Goal: Task Accomplishment & Management: Complete application form

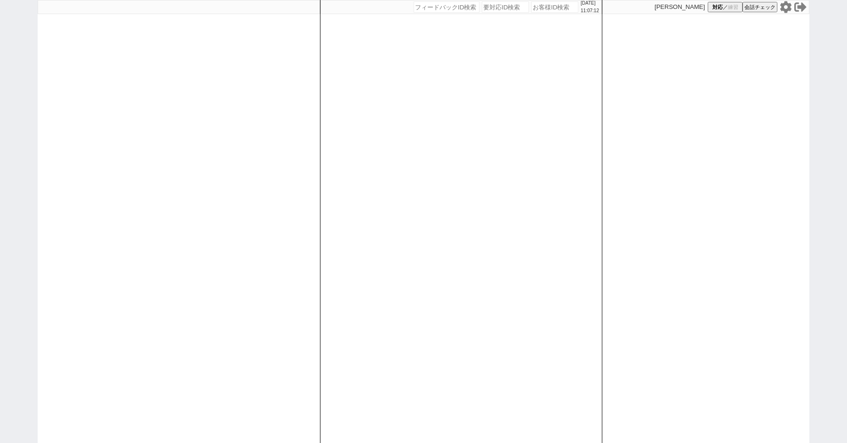
click at [9, 126] on div "2025/10/09 11:07:12 候補物件を追加してしてください 紹介した物件一覧 他社物件を追加する 空室確認ページに追加・削除 紹介した物件一覧 他…" at bounding box center [423, 221] width 847 height 443
paste input "618001"
type input "618001"
select select "1"
select select "2"
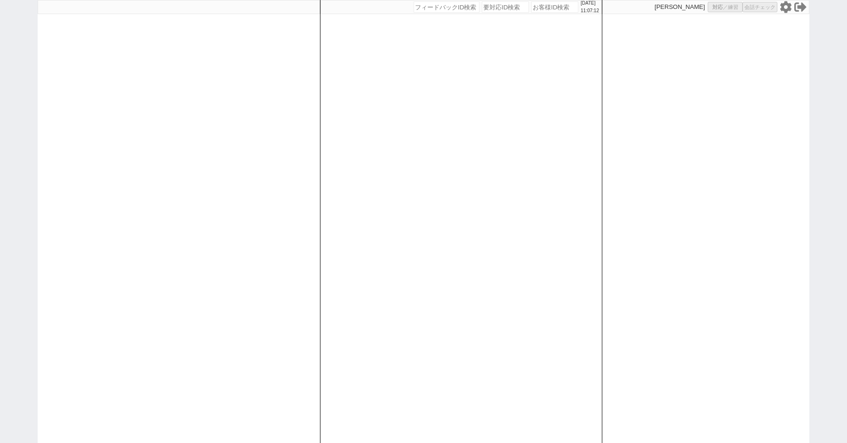
select select "8"
select select
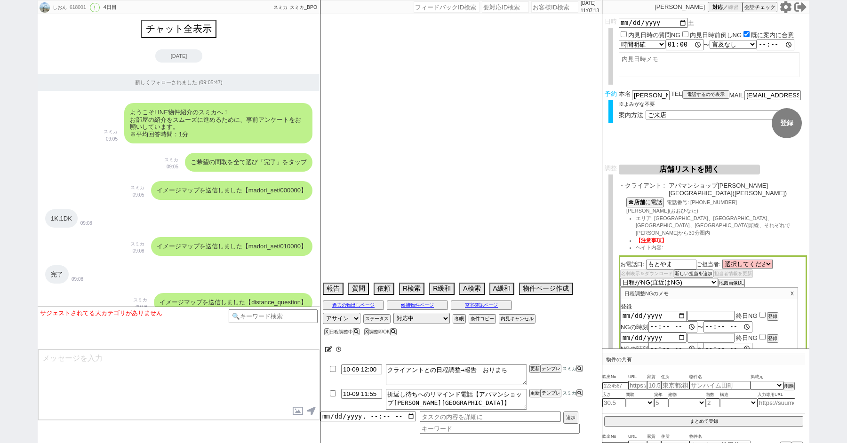
scroll to position [5182, 0]
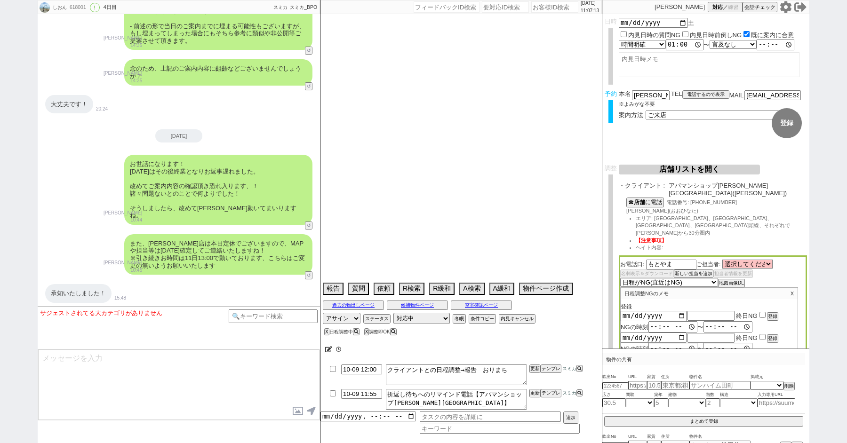
type textarea "他社なし"
select select "13"
select select "0"
select select "14"
select select "476"
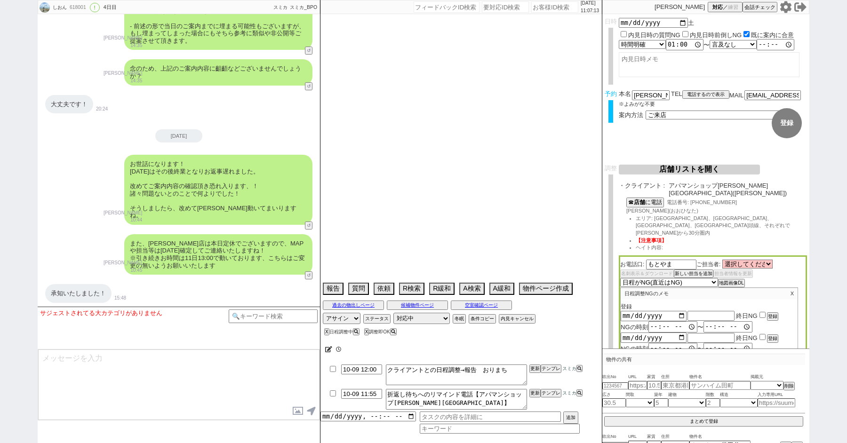
select select "50"
select select "47"
select select "59"
select select "1474"
select select "53"
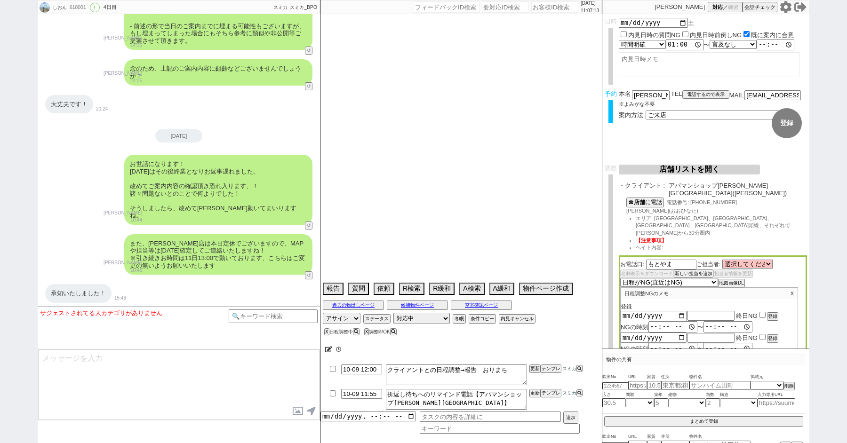
select select "64"
select select "1572"
select select "68"
select select "1649"
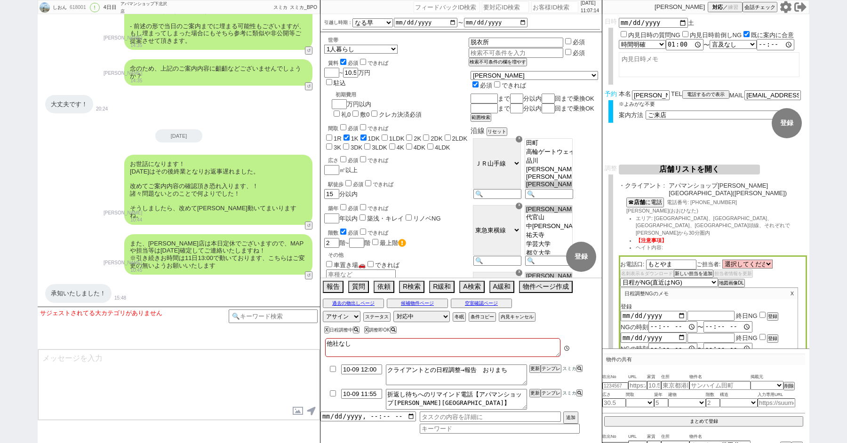
scroll to position [93, 0]
click at [655, 168] on button "店舗リストを開く" at bounding box center [689, 170] width 141 height 10
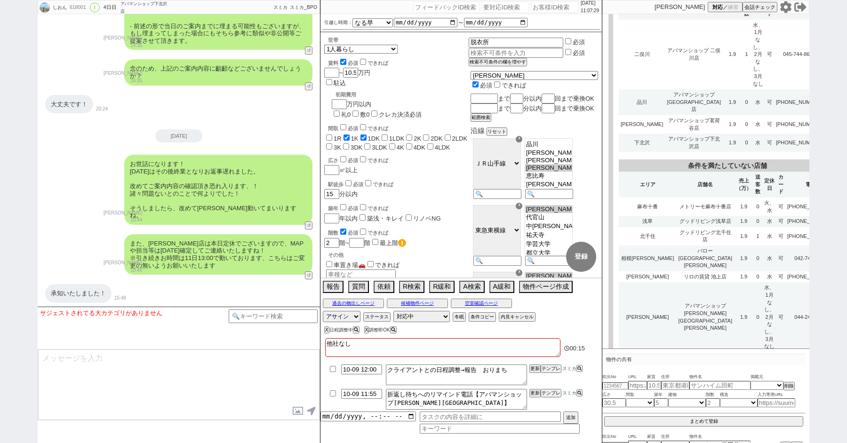
scroll to position [914, 0]
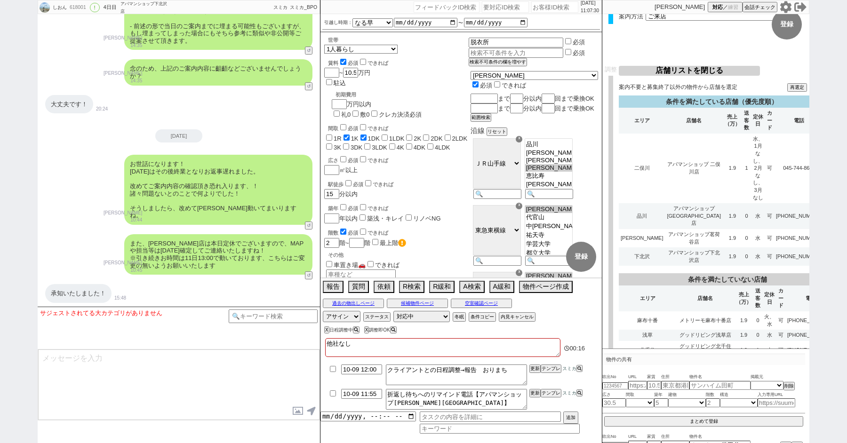
select select
select select "8"
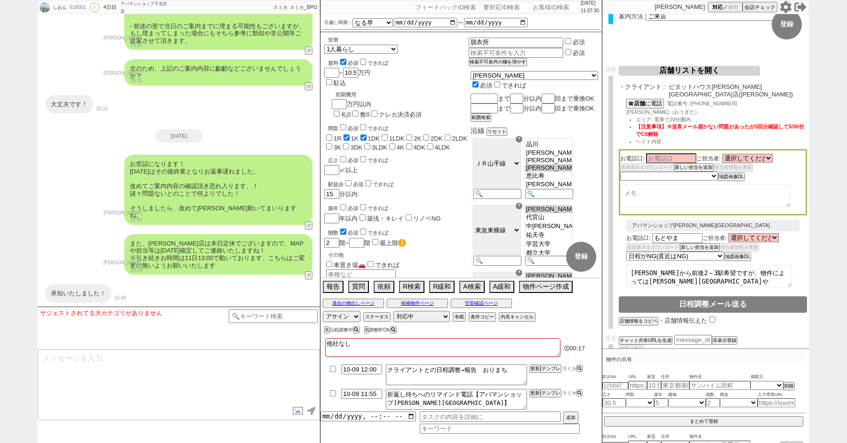
scroll to position [0, 0]
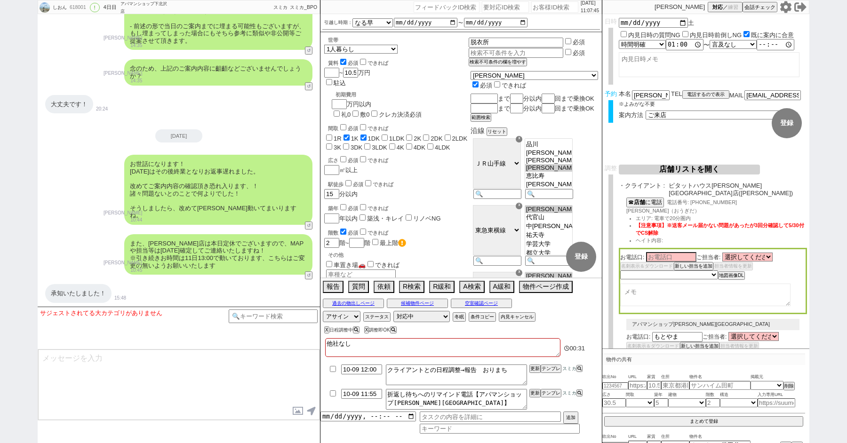
click at [2, 115] on div "しおん 618001 ! 0 4日目 アパマンショップ下北沢店 冬眠中 自社客 スミカ スミカ_BPO チャット全表示 2025-10-06 新しくフォローさ…" at bounding box center [423, 221] width 847 height 443
paste input "618150"
type input "618150"
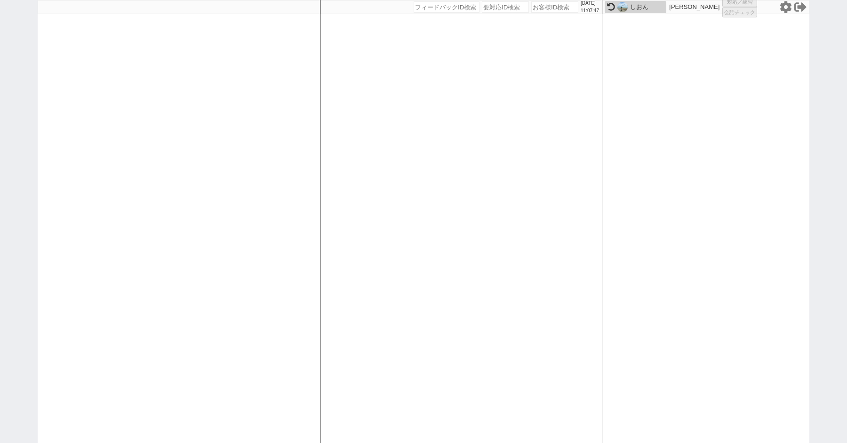
select select
select select "5"
select select "2"
select select "8"
select select
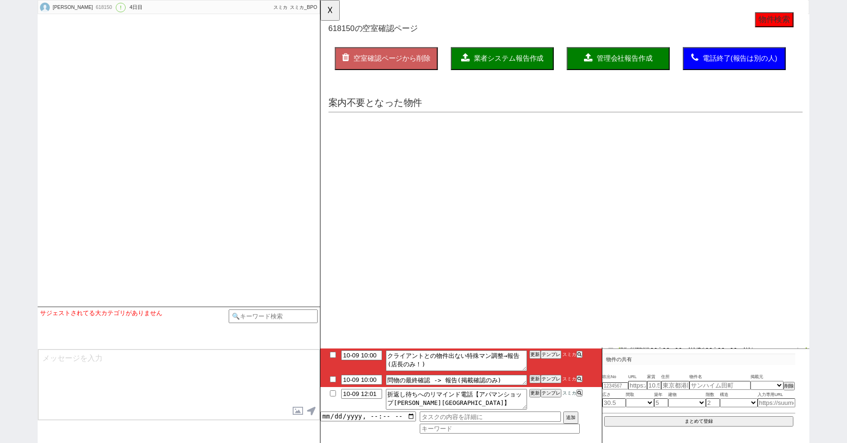
select select "15"
select select "1"
select select "47"
select select "1214"
select select "48"
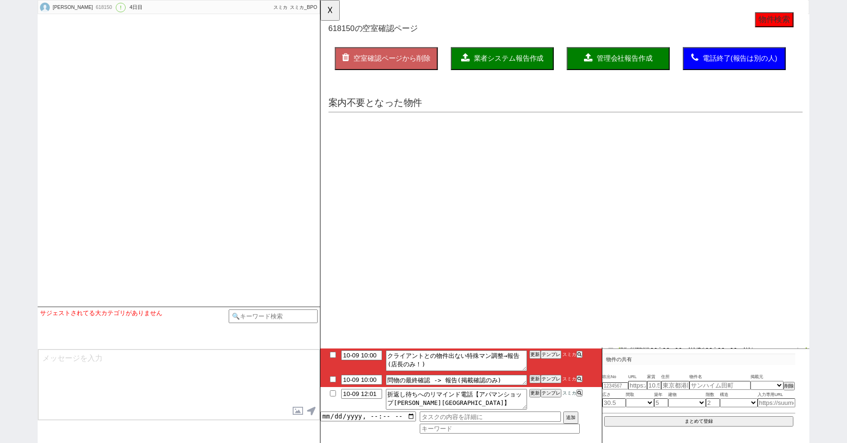
select select "1232"
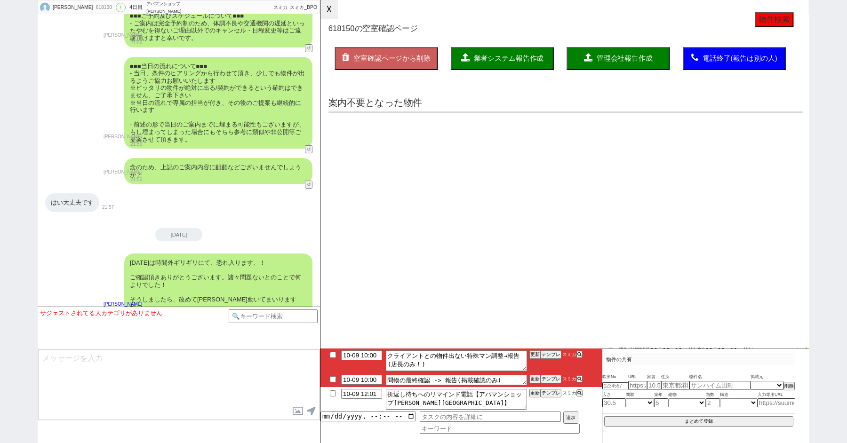
click at [328, 12] on button "☓" at bounding box center [328, 9] width 17 height 19
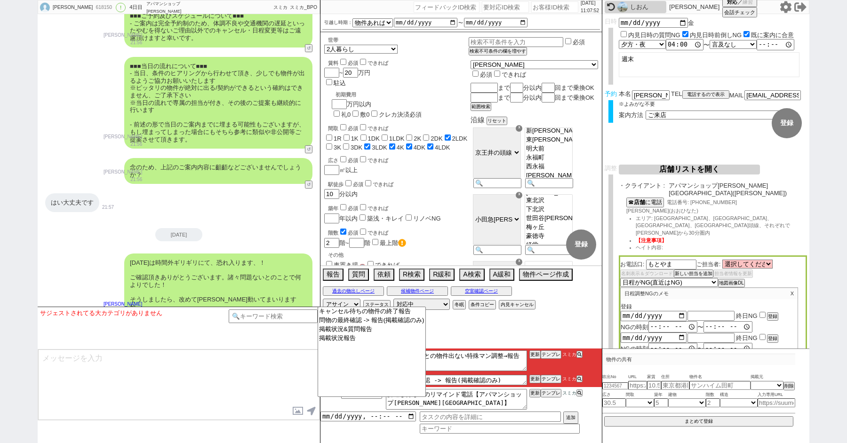
click at [679, 175] on button "店舗リストを開く" at bounding box center [689, 170] width 141 height 10
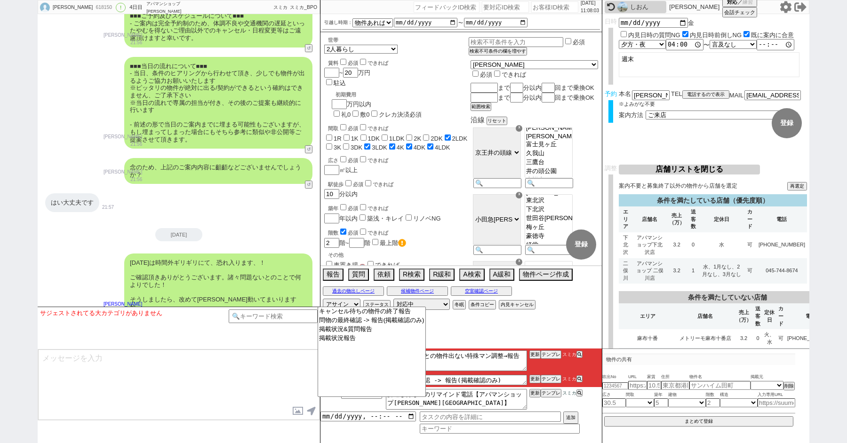
click at [247, 367] on textarea at bounding box center [178, 384] width 281 height 71
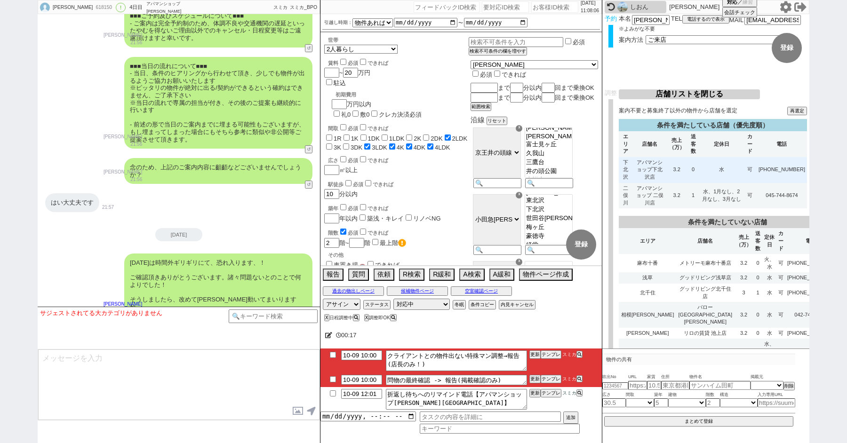
scroll to position [896, 0]
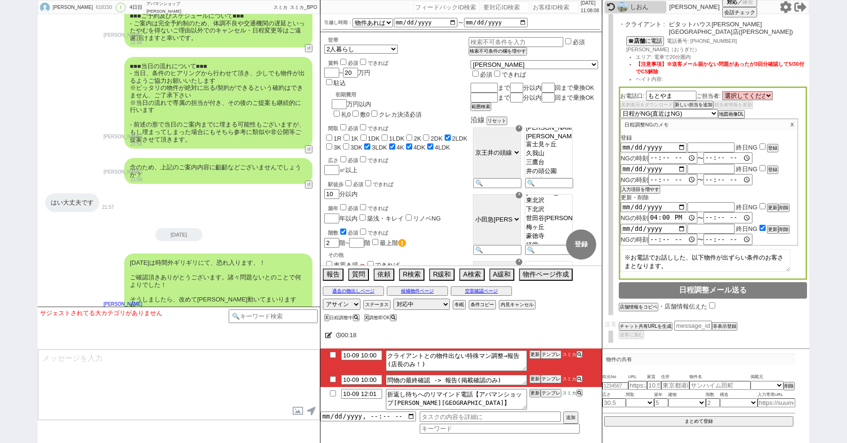
scroll to position [87, 0]
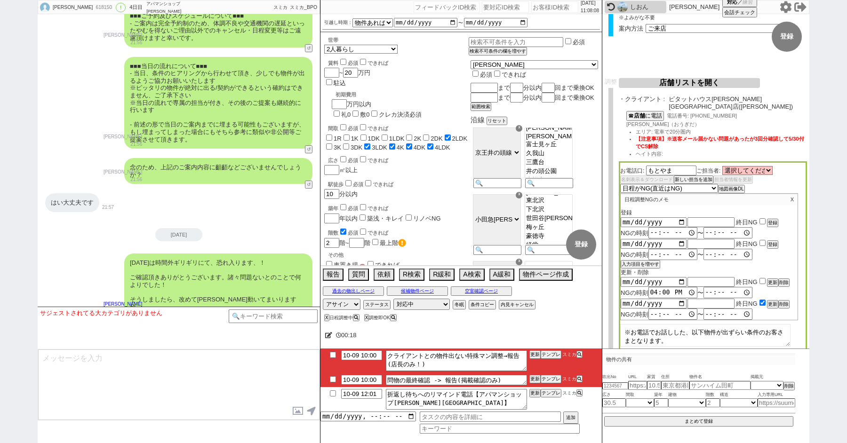
select select
select select "8"
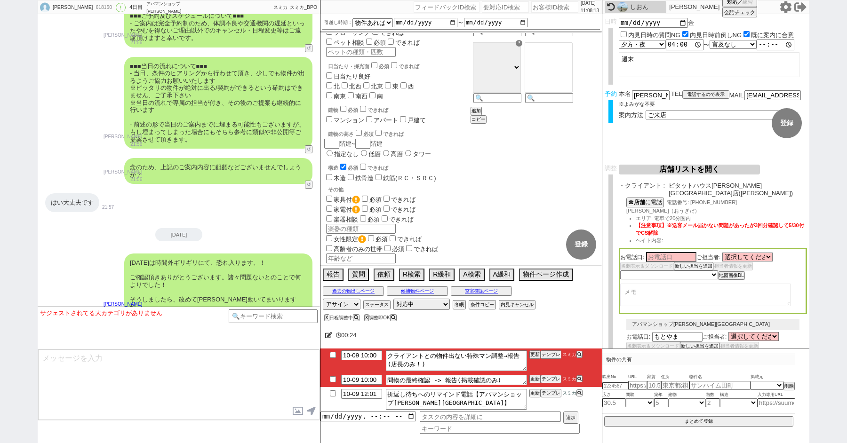
scroll to position [579, 0]
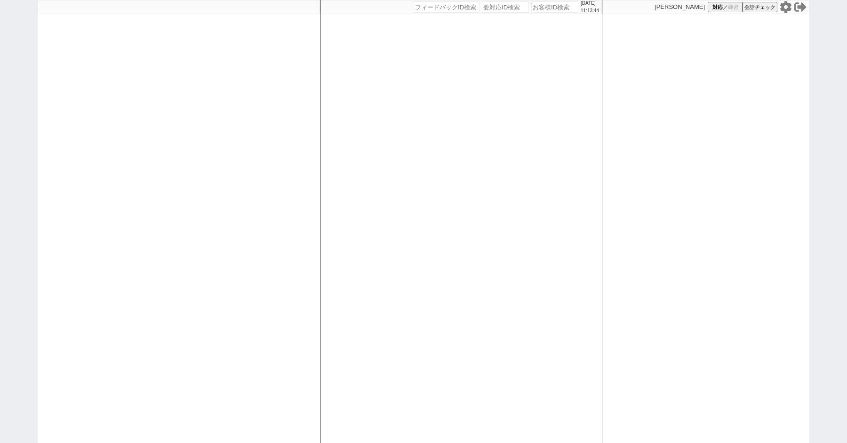
click at [20, 75] on div "[DATE] 11:13:44 候補物件を追加してしてください 紹介した物件一覧 他社物件を追加する 空室確認ページに追加・削除 紹介した物件一覧 他社物件を…" at bounding box center [423, 221] width 847 height 443
paste input "617085"
type input "617085"
select select "1"
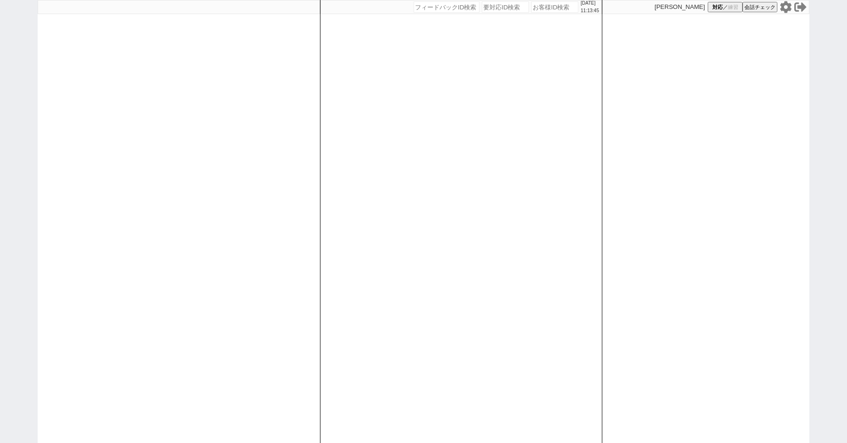
select select "2"
select select
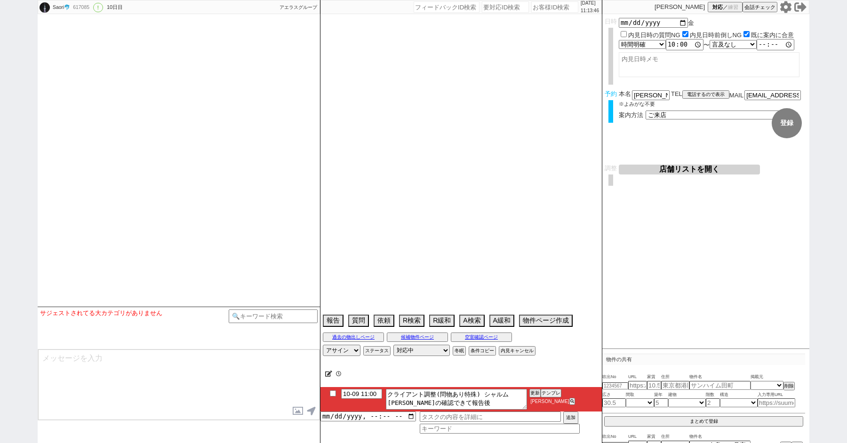
scroll to position [6270, 0]
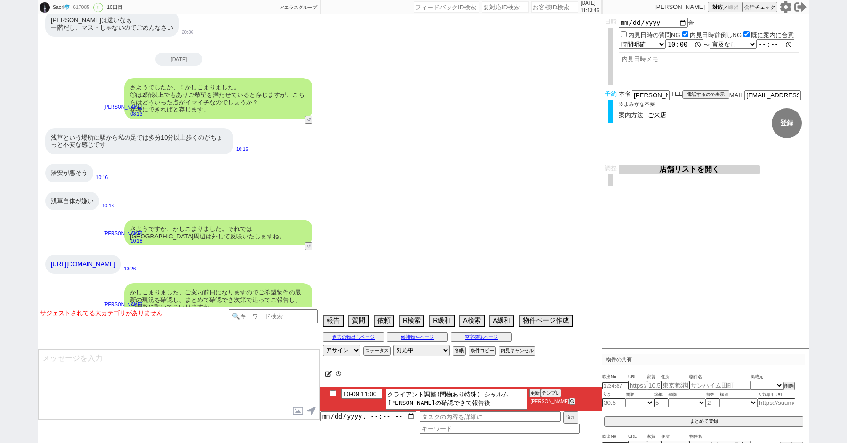
type textarea "[PERSON_NAME]、[PERSON_NAME]に在住、他社なし、候補なし来店しない＠前日調整＠"
select select "15"
select select "0"
select select "69"
select select "75"
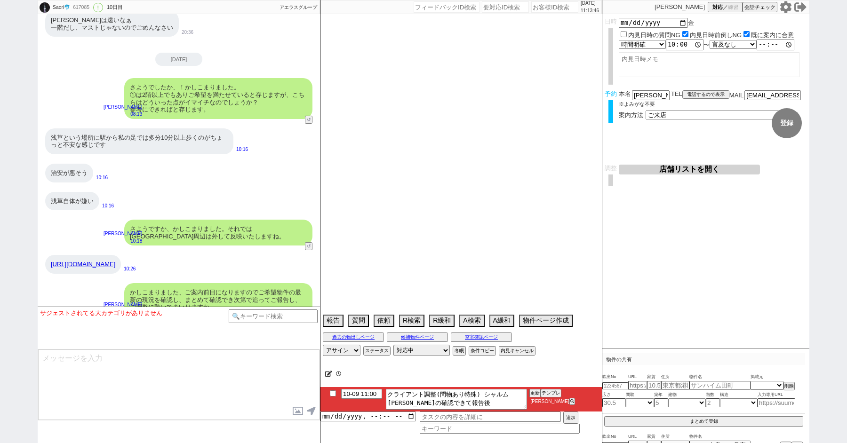
select select "14"
select select "813"
select select "23"
select select "726"
select select "60"
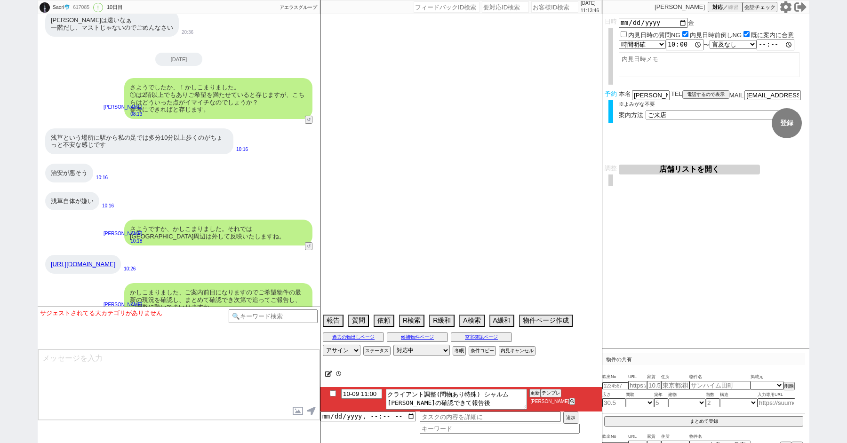
select select "63"
select select "62"
select select "71"
select select "70"
select select "[DATE]"
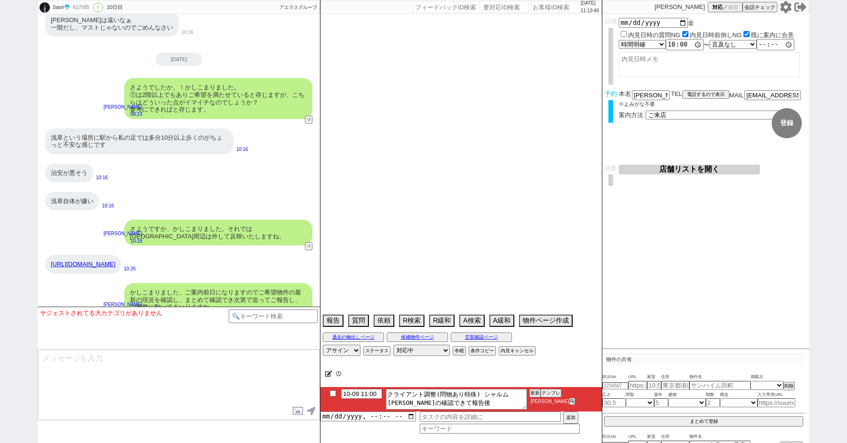
select select "64"
select select "57"
select select "65"
select select "1581"
select select "59"
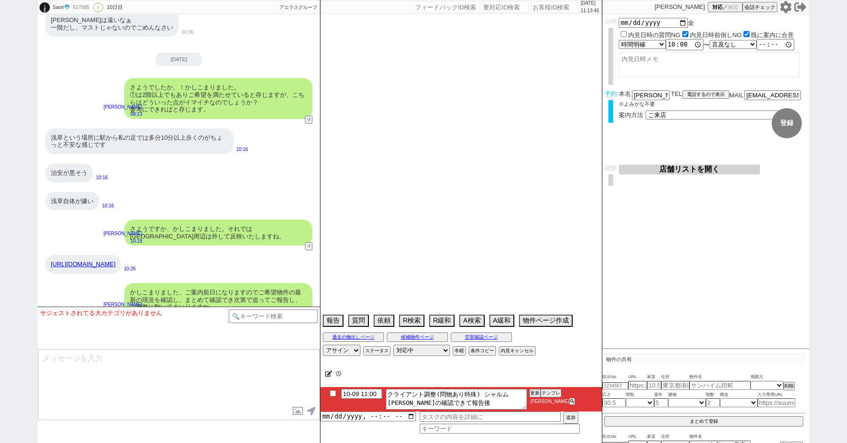
select select "[DATE]"
select select "67"
select select "54"
select select "29"
select select "66"
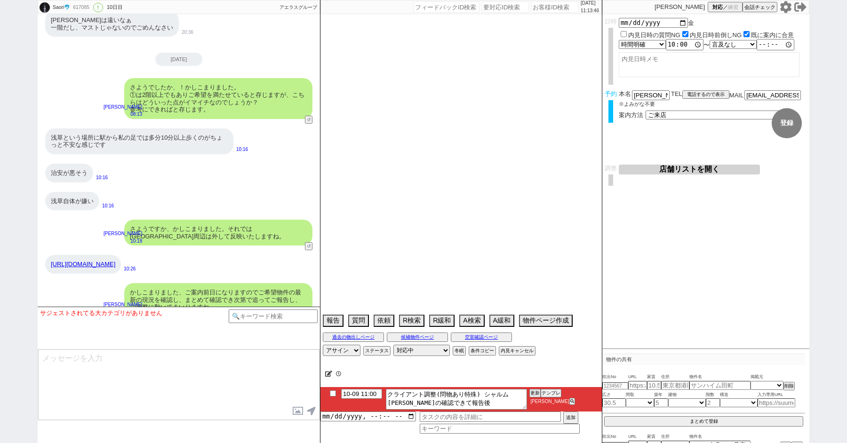
select select "33"
select select "950"
select select "74"
select select "50"
select select "72"
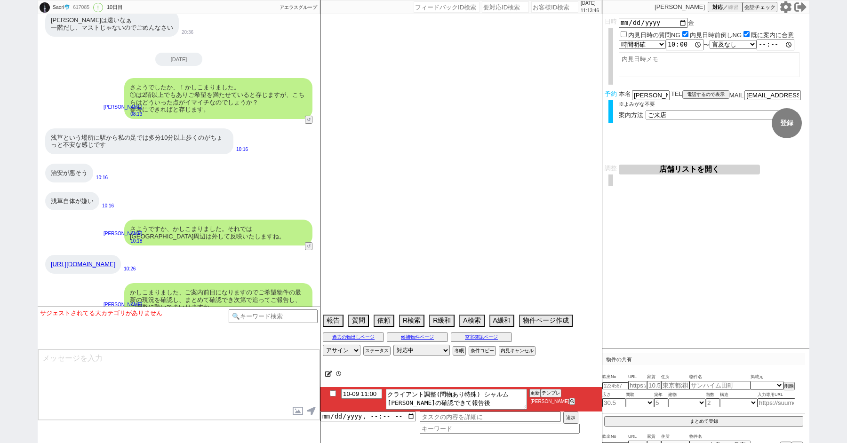
select select "56"
select select "25"
select select "3116"
select select "9"
select select "332"
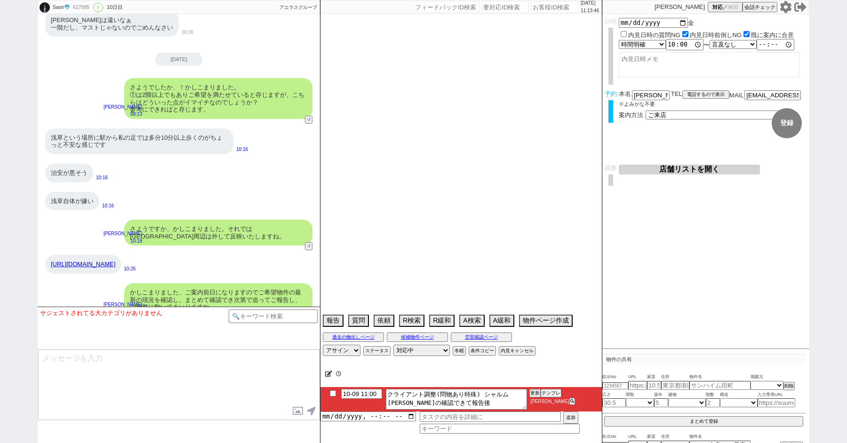
select select "52"
select select "12"
select select "73"
select select "7"
select select "38"
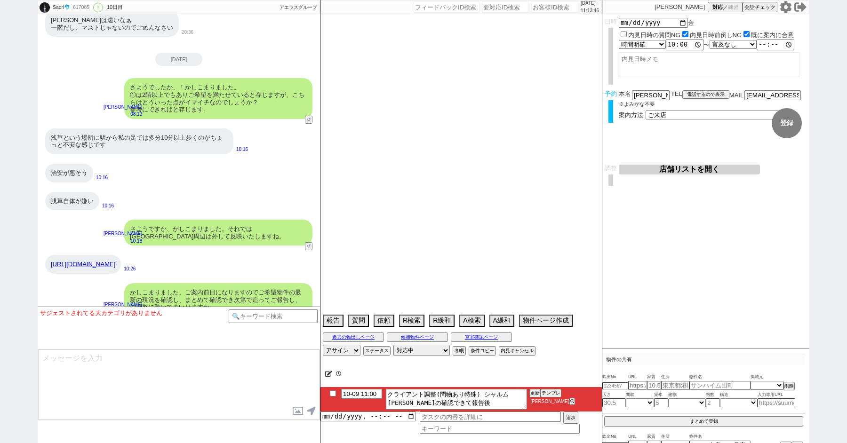
select select "15"
select select "58"
select select "27"
select select "11"
select select "77"
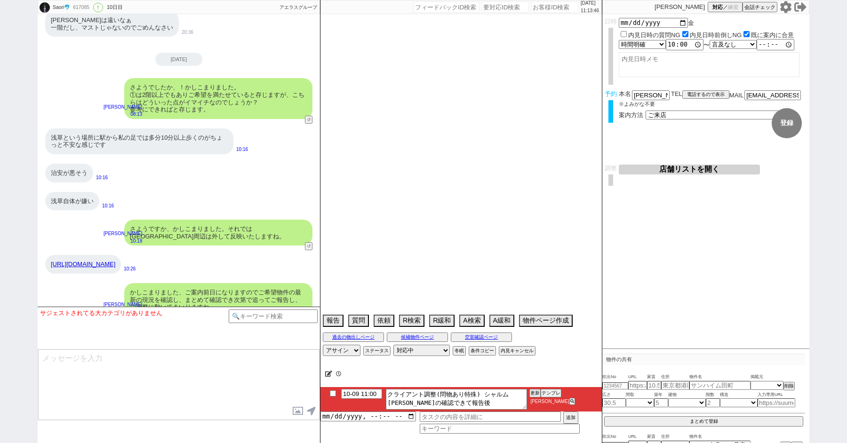
select select "30"
select select "47"
select select "34"
select select "44"
select select "24"
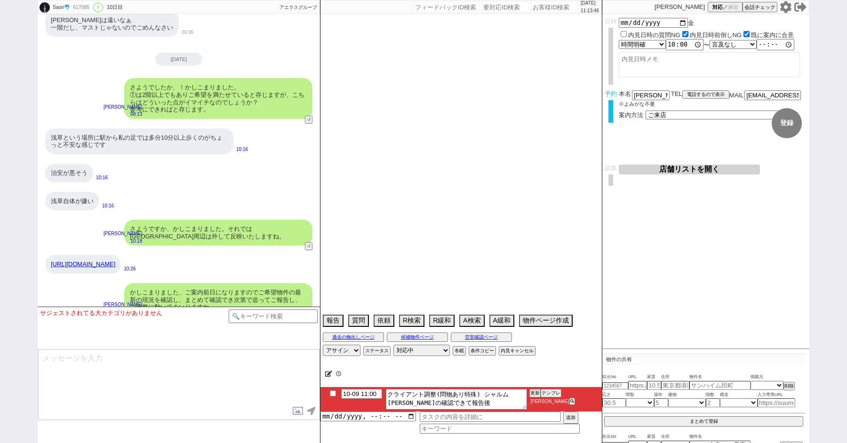
select select "51"
select select "61"
select select "76"
select select "53"
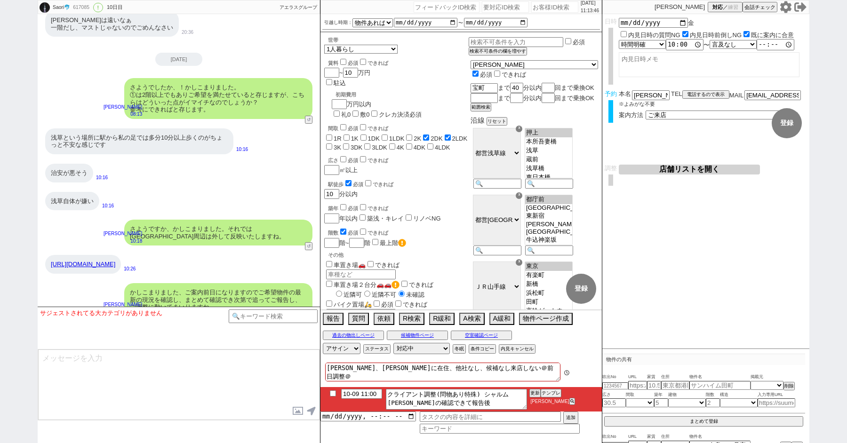
scroll to position [143, 0]
click at [481, 333] on button "空室確認ページ" at bounding box center [481, 336] width 61 height 8
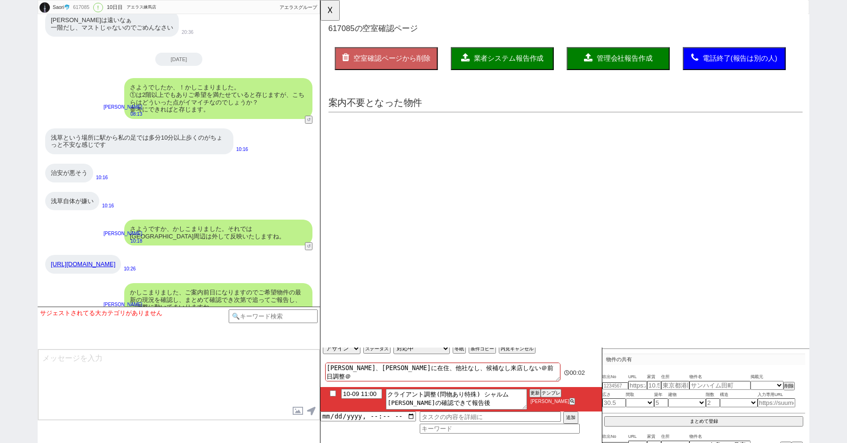
scroll to position [0, 0]
select select "another_room"
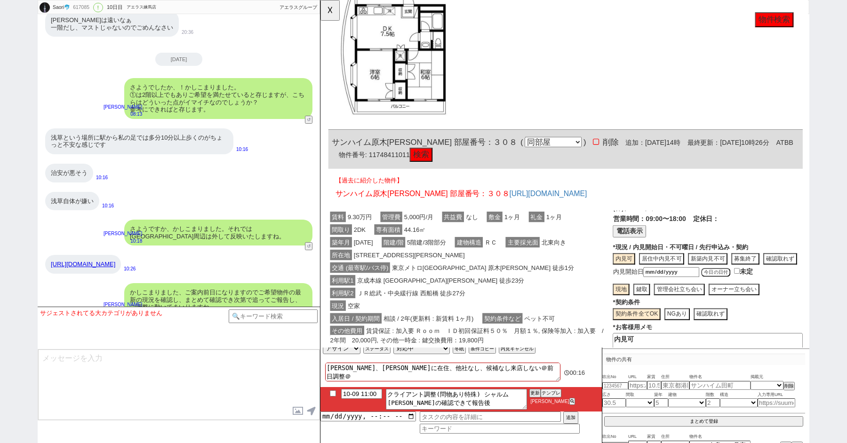
scroll to position [3821, 0]
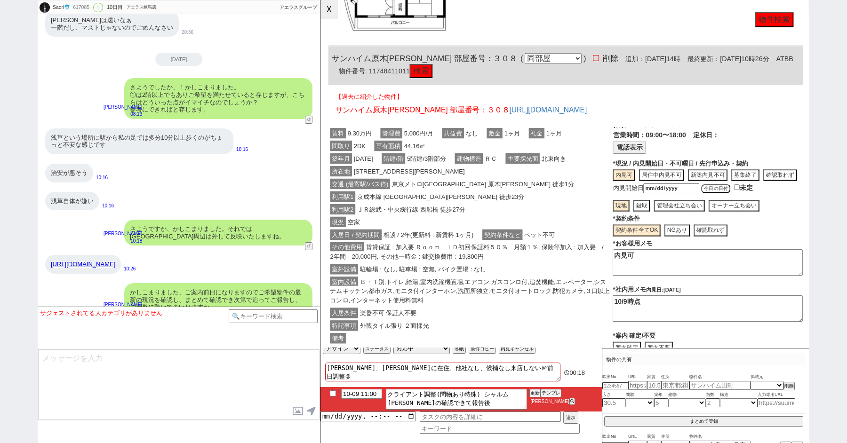
click at [327, 15] on button "☓" at bounding box center [328, 9] width 17 height 19
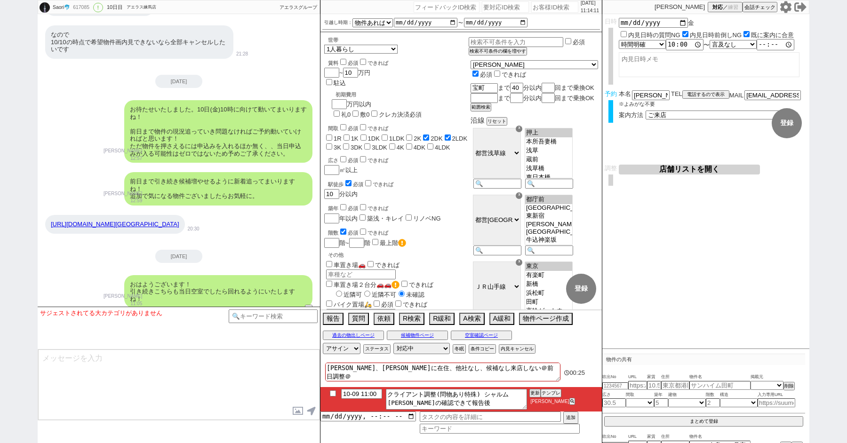
scroll to position [4552, 0]
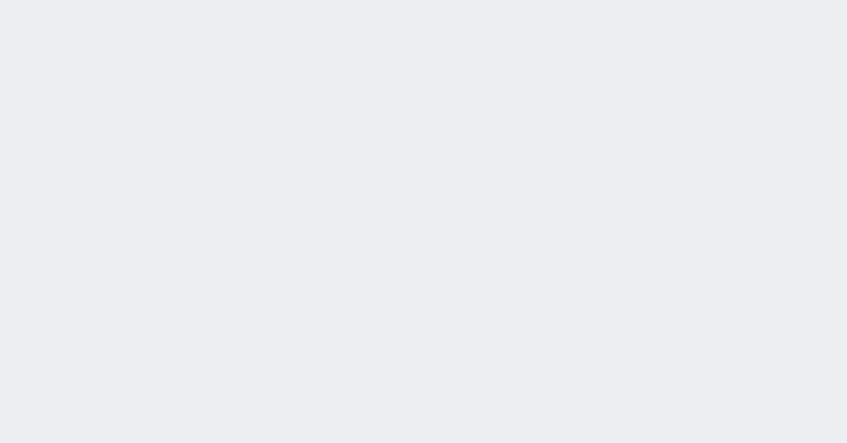
click at [0, 0] on div "2025/10/09 11:31:38 候補物件を追加してしてください 紹介した物件一覧 他社物件を追加する 空室確認ページに追加・削除 紹介した物件一覧 他…" at bounding box center [0, 0] width 0 height 0
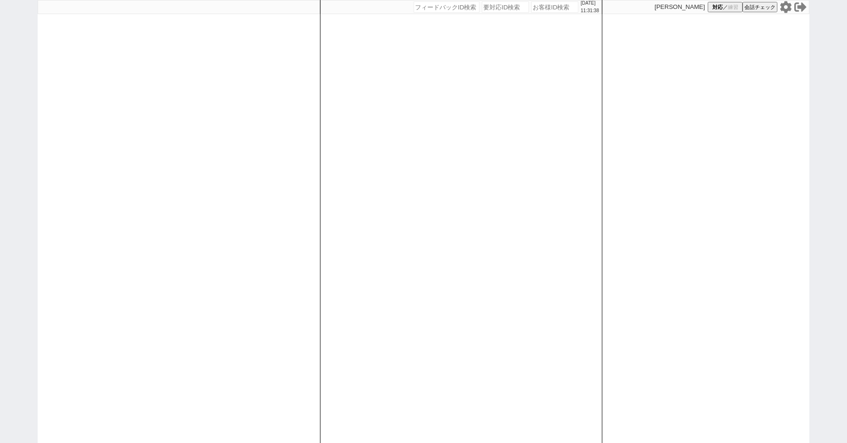
click at [16, 83] on div "2025/10/09 11:31:38 候補物件を追加してしてください 紹介した物件一覧 他社物件を追加する 空室確認ページに追加・削除 紹介した物件一覧 他…" at bounding box center [423, 221] width 847 height 443
paste input "618001"
type input "618001"
select select "1"
select select "2"
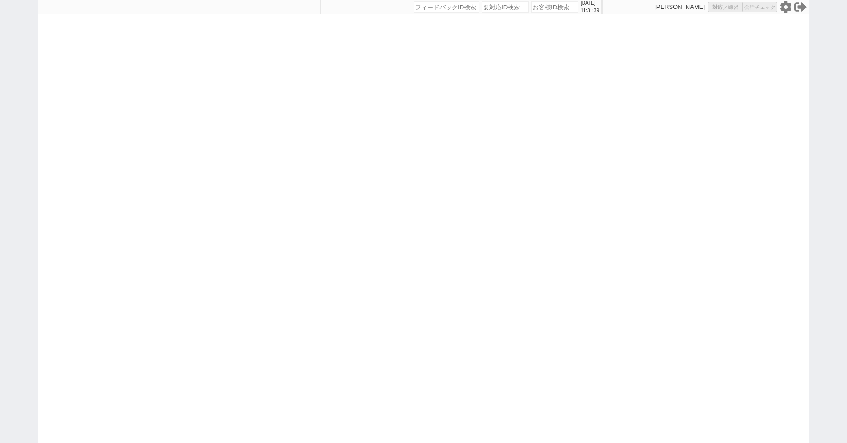
select select "5"
select select "8"
select select
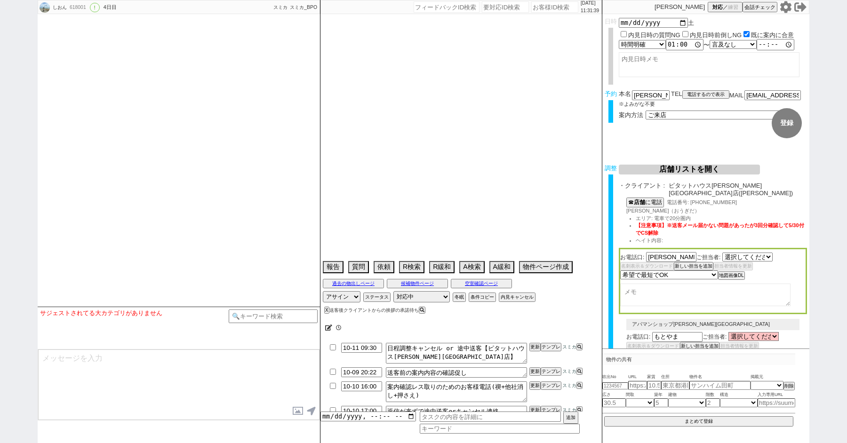
select select "1366"
type textarea "他社なし"
select select "13"
select select "0"
select select "14"
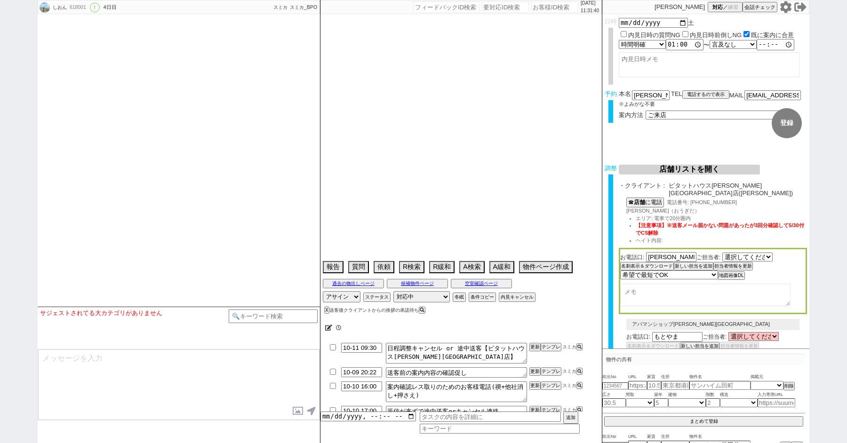
select select "476"
select select "50"
select select "47"
select select "59"
select select "1474"
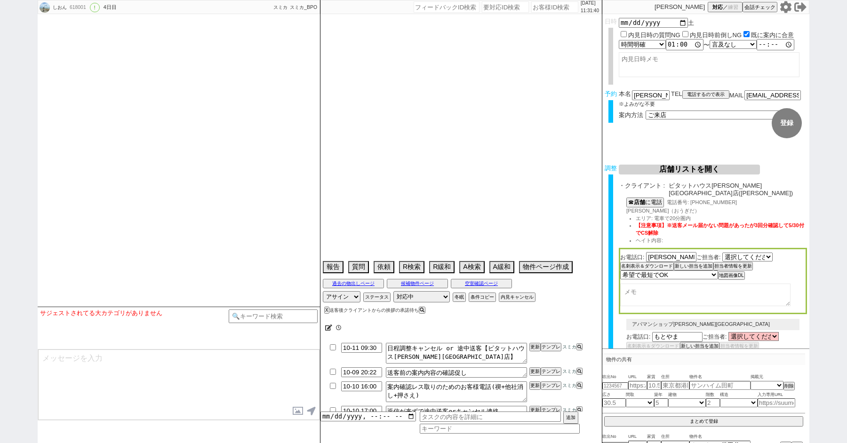
select select "53"
select select "64"
select select "1572"
select select "68"
select select "1649"
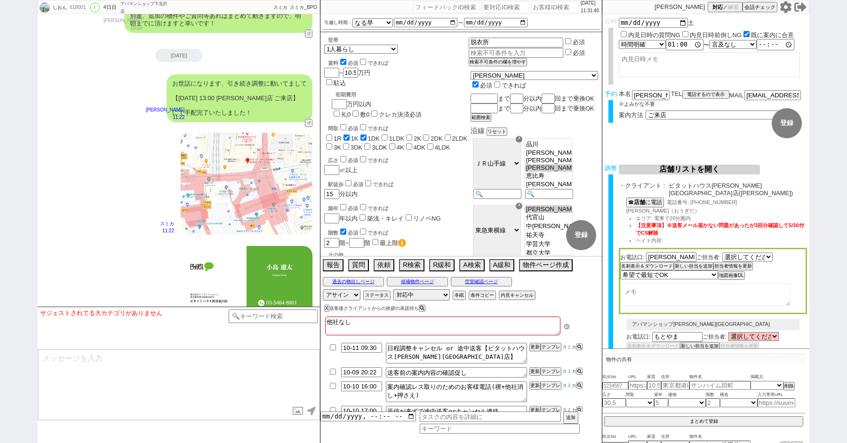
scroll to position [5677, 0]
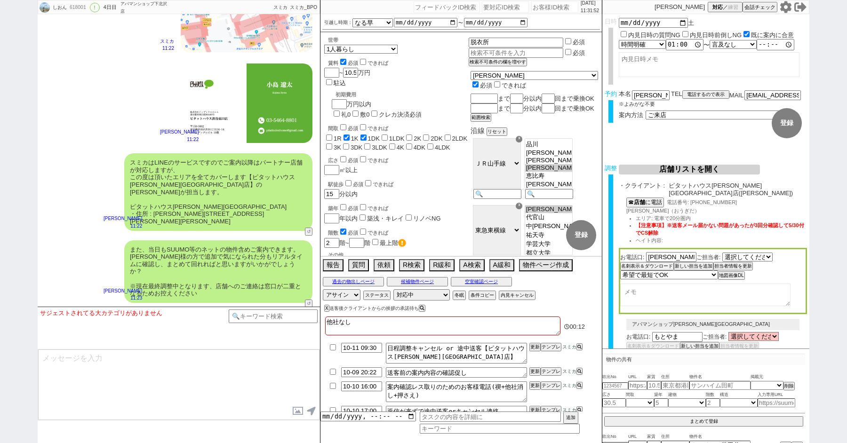
click at [34, 79] on div "しおん 618001 ! 0 4日目 アパマンショップ下北沢店 冬眠中 自社客 スミカ スミカ_BPO チャット全表示 2025-10-06 新しくフォローさ…" at bounding box center [423, 221] width 847 height 443
paste input "618150"
type input "618150"
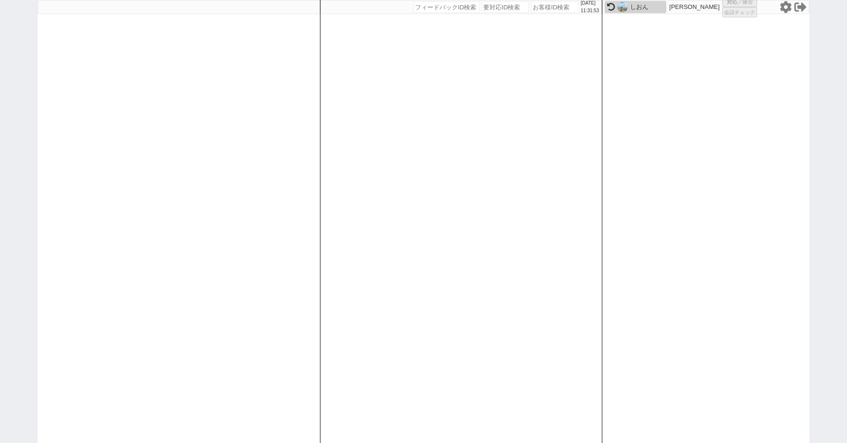
select select
select select "5"
select select "2"
select select "9"
select select "8"
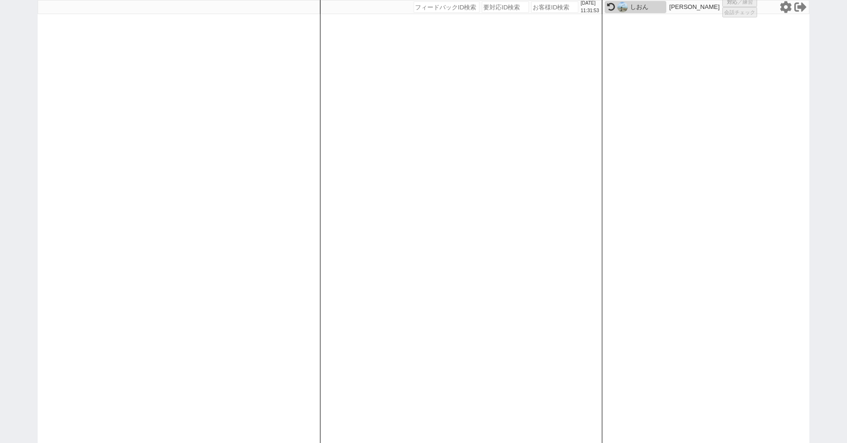
select select
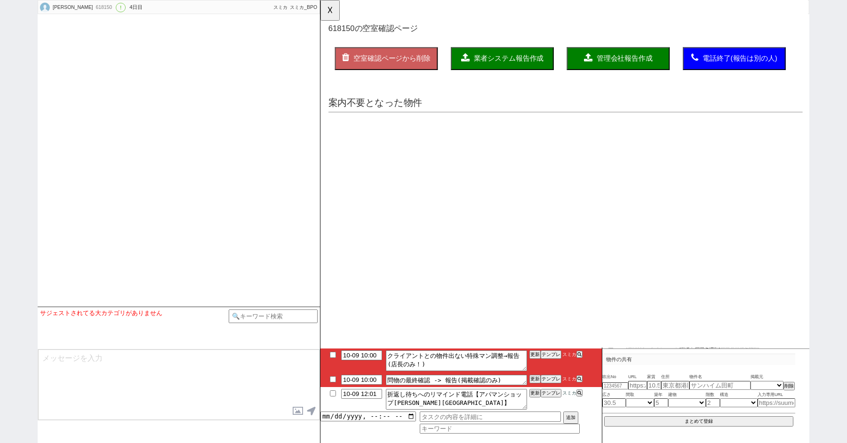
scroll to position [2356, 0]
select select "15"
select select "1"
select select "47"
select select "1214"
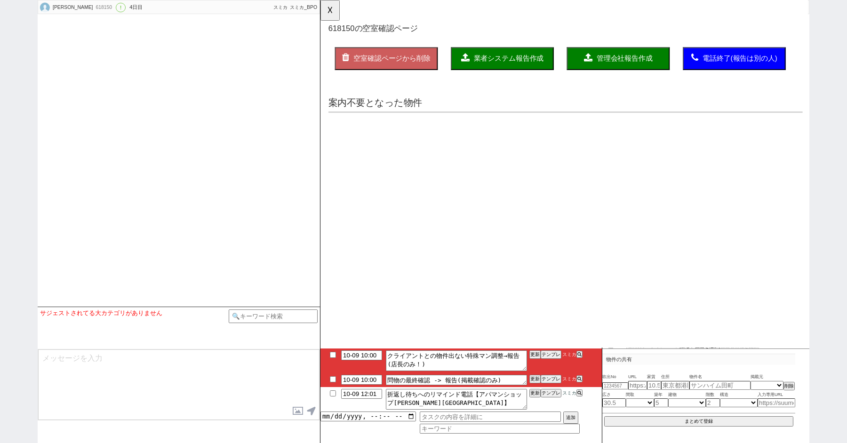
select select "48"
select select "1232"
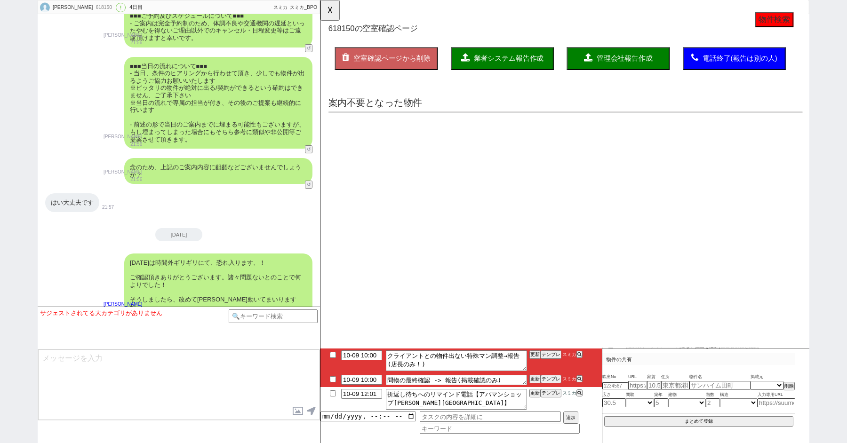
scroll to position [0, 0]
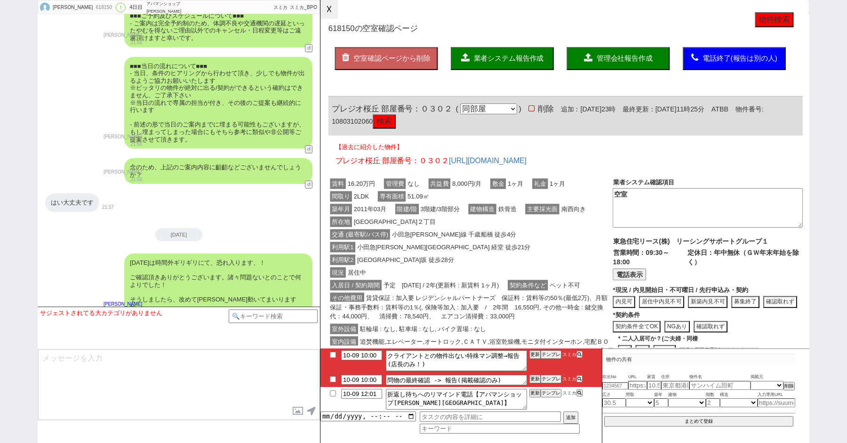
click at [335, 7] on button "☓" at bounding box center [328, 9] width 17 height 19
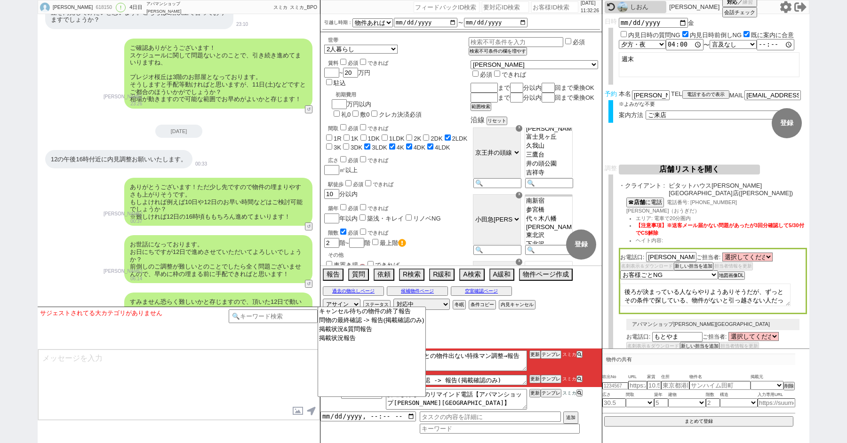
scroll to position [1488, 0]
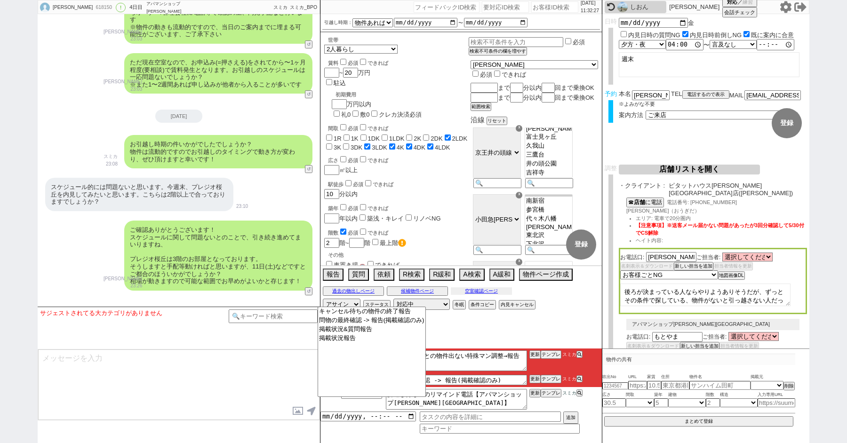
click at [478, 291] on button "空室確認ページ" at bounding box center [481, 291] width 61 height 8
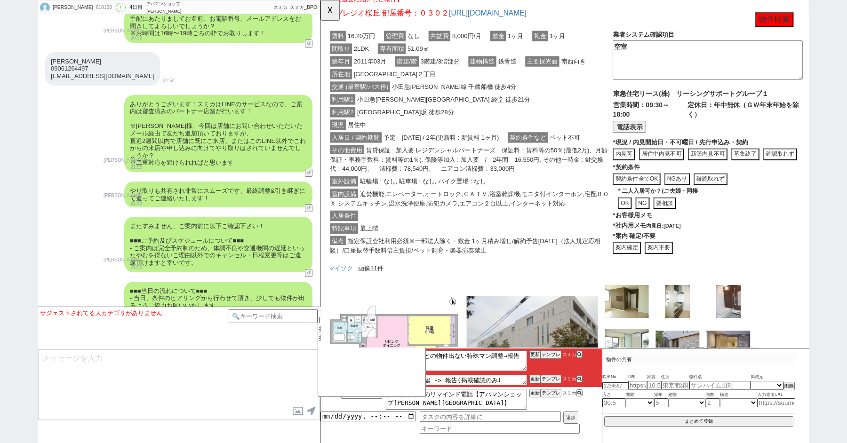
scroll to position [2010, 0]
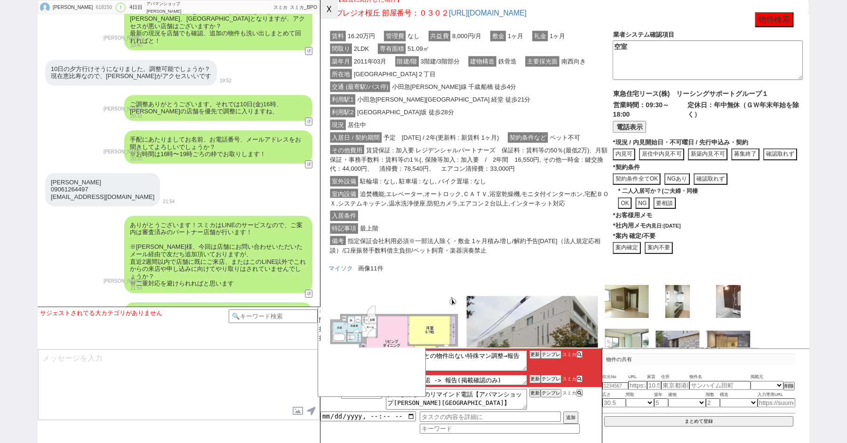
click at [327, 14] on button "☓" at bounding box center [328, 9] width 17 height 19
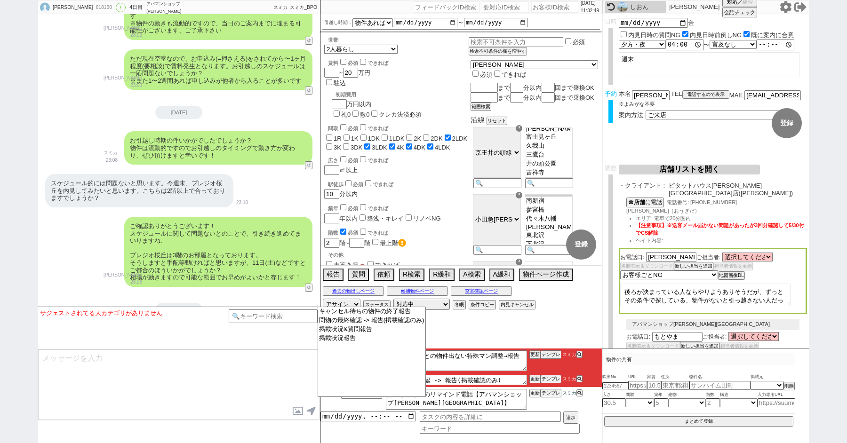
scroll to position [1673, 0]
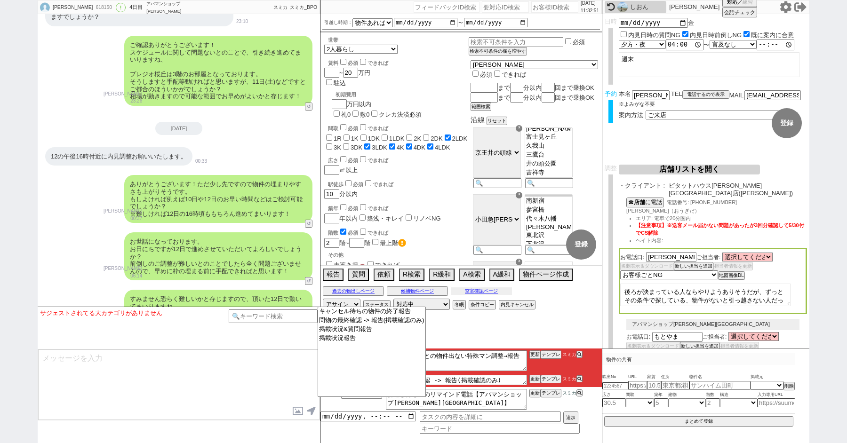
click at [476, 290] on button "空室確認ページ" at bounding box center [481, 291] width 61 height 8
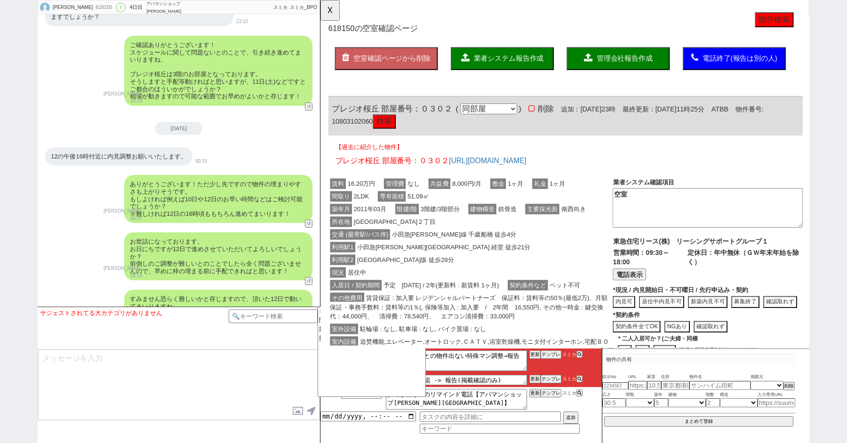
scroll to position [159, 0]
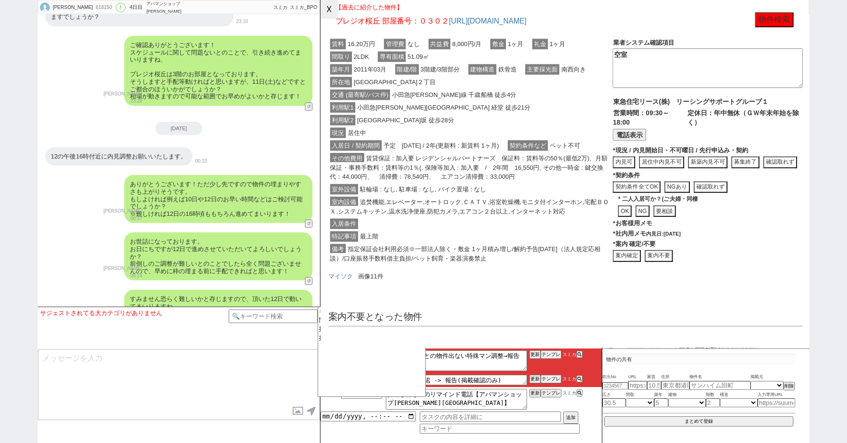
click at [324, 8] on button "☓" at bounding box center [328, 9] width 17 height 19
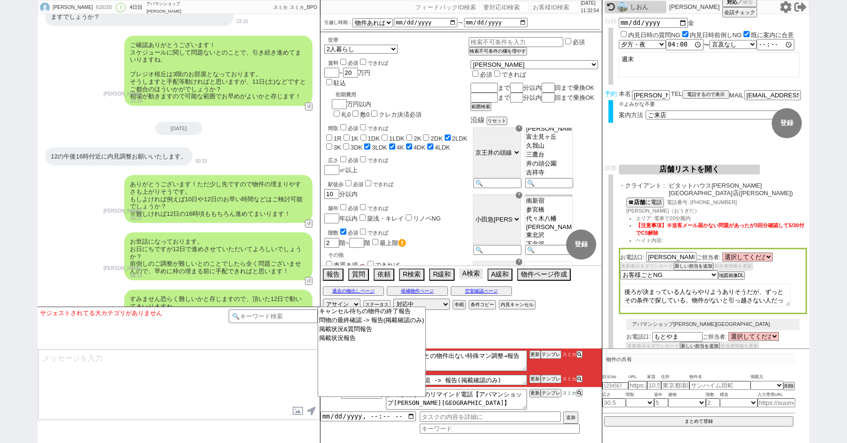
click at [470, 274] on button "A検索" at bounding box center [470, 274] width 23 height 10
click at [468, 271] on button "A検索" at bounding box center [470, 274] width 23 height 10
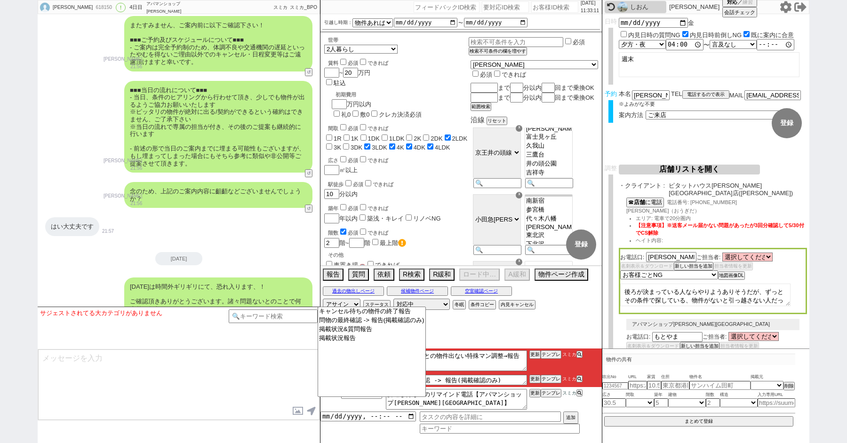
scroll to position [2356, 0]
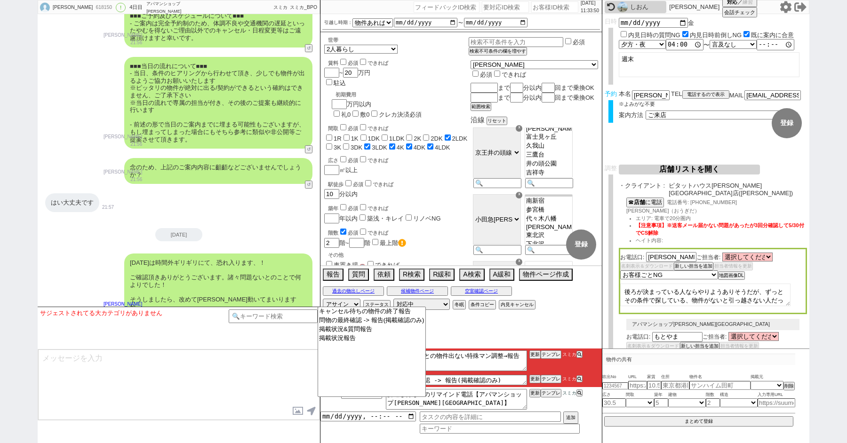
click at [467, 203] on div "築年 必須 できれば" at bounding box center [398, 207] width 141 height 9
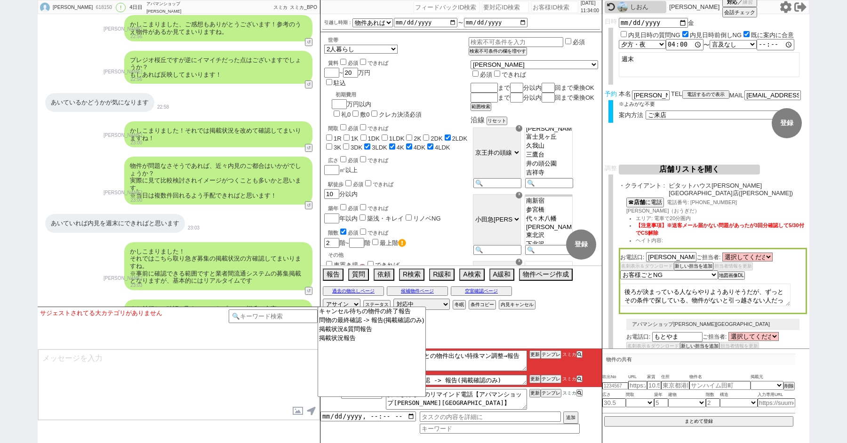
scroll to position [1361, 0]
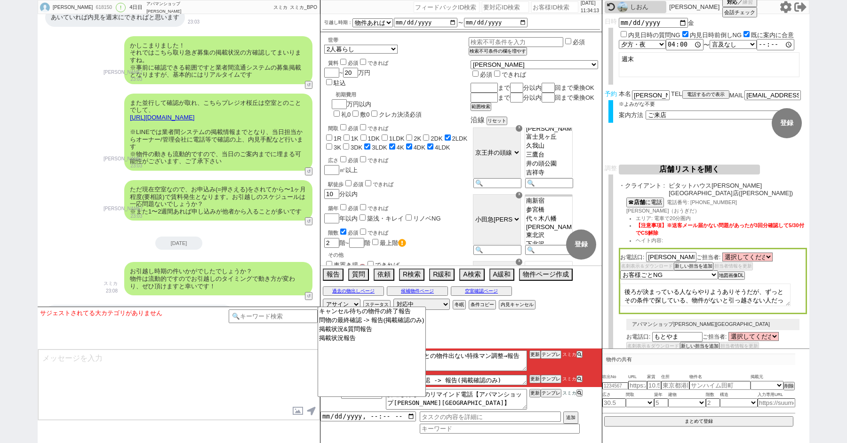
click at [194, 119] on link "https://tools.sumika.live/pages/ylgug3s" at bounding box center [162, 117] width 64 height 7
click at [328, 10] on button "☓" at bounding box center [328, 9] width 17 height 19
